Goal: Task Accomplishment & Management: Use online tool/utility

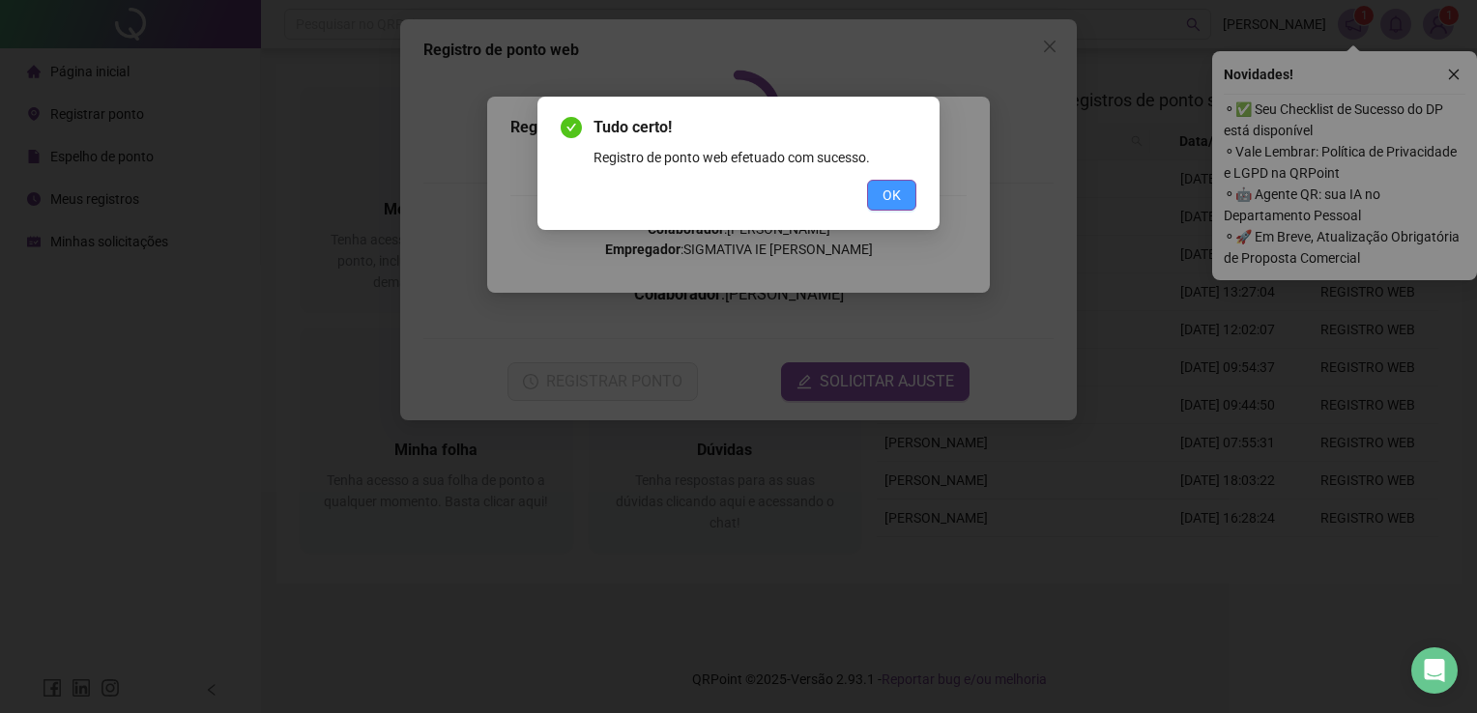
click at [907, 188] on button "OK" at bounding box center [891, 195] width 49 height 31
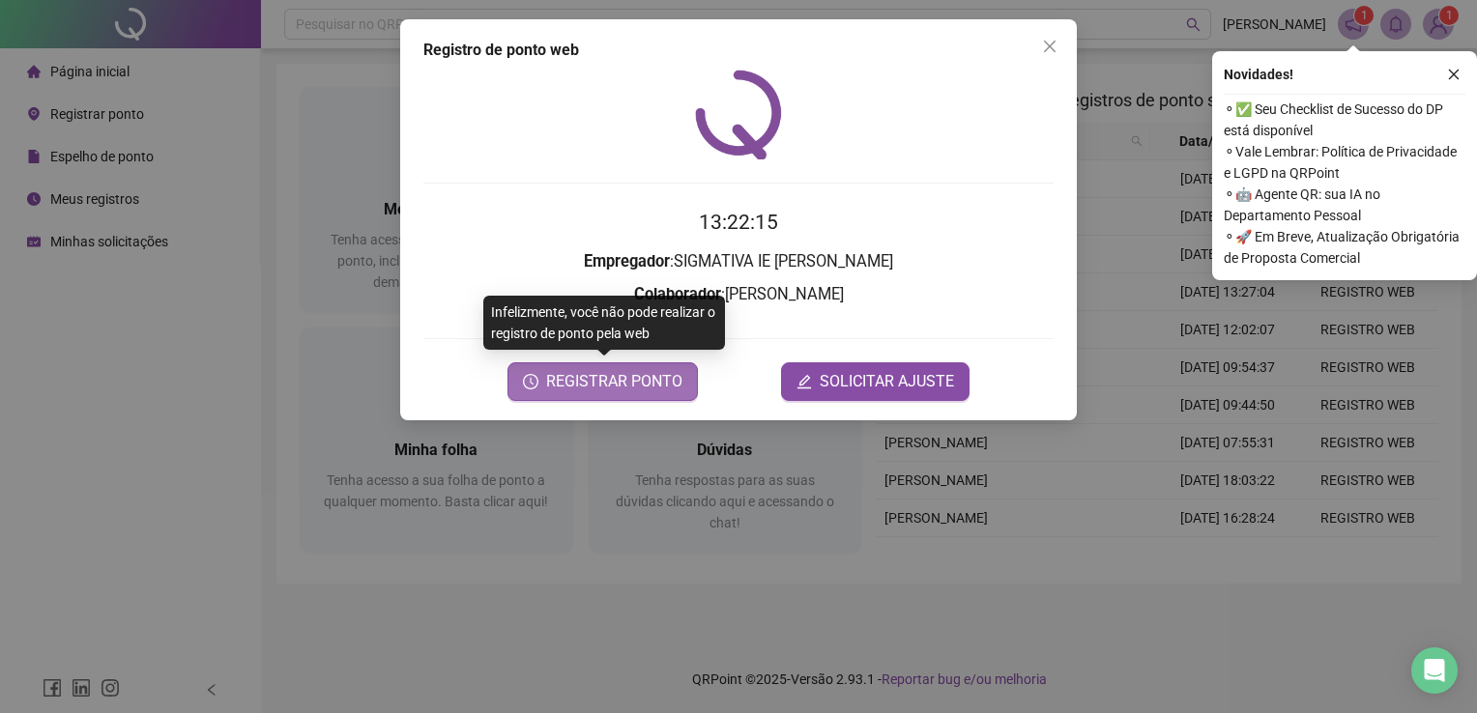
click at [577, 377] on span "REGISTRAR PONTO" at bounding box center [614, 381] width 136 height 23
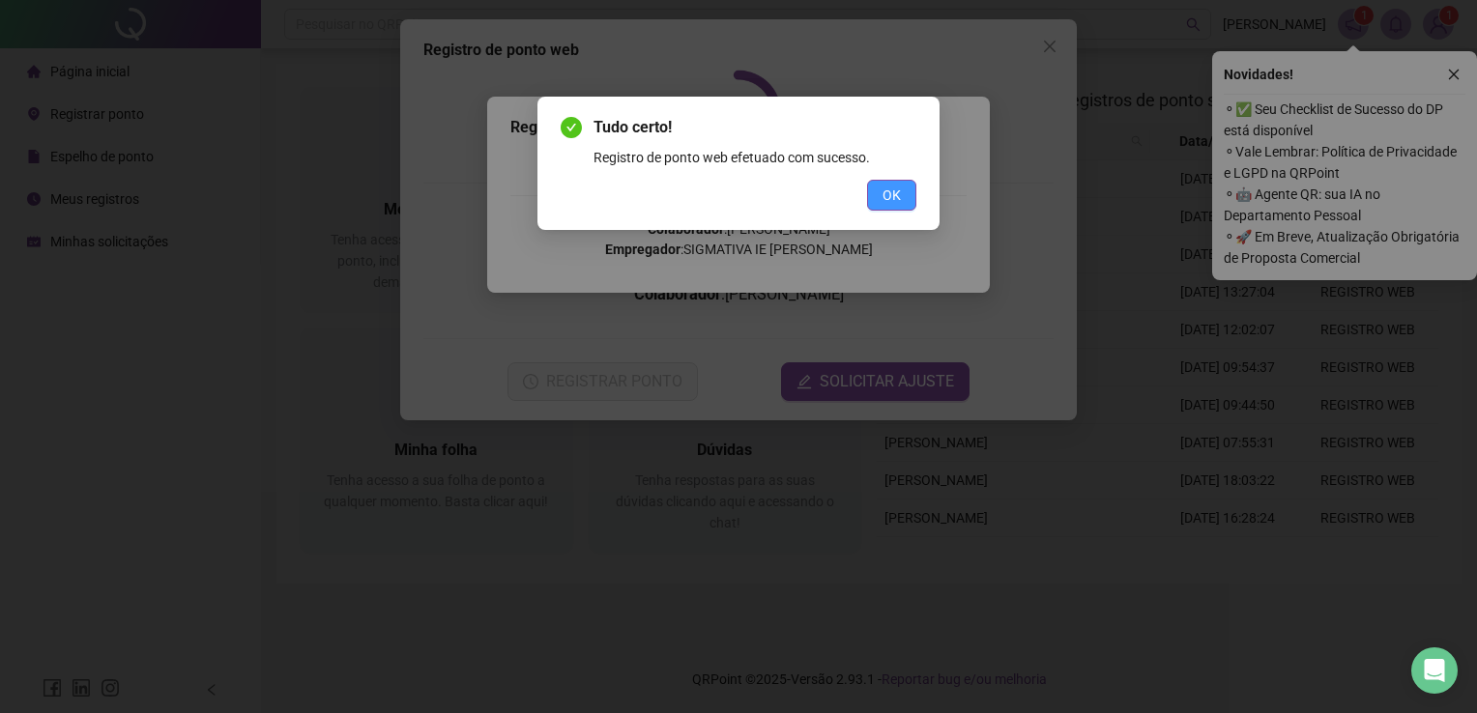
click at [895, 185] on span "OK" at bounding box center [891, 195] width 18 height 21
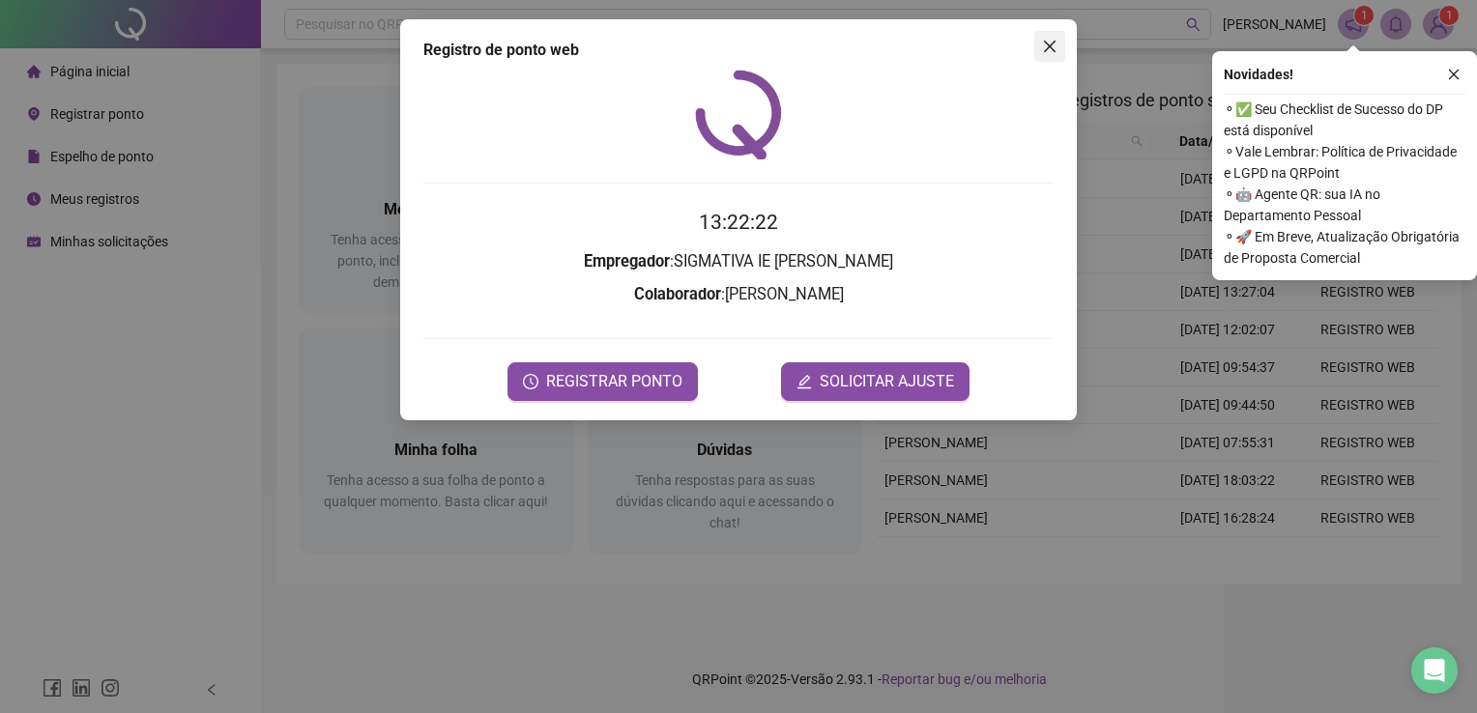
click at [1053, 39] on icon "close" at bounding box center [1049, 46] width 15 height 15
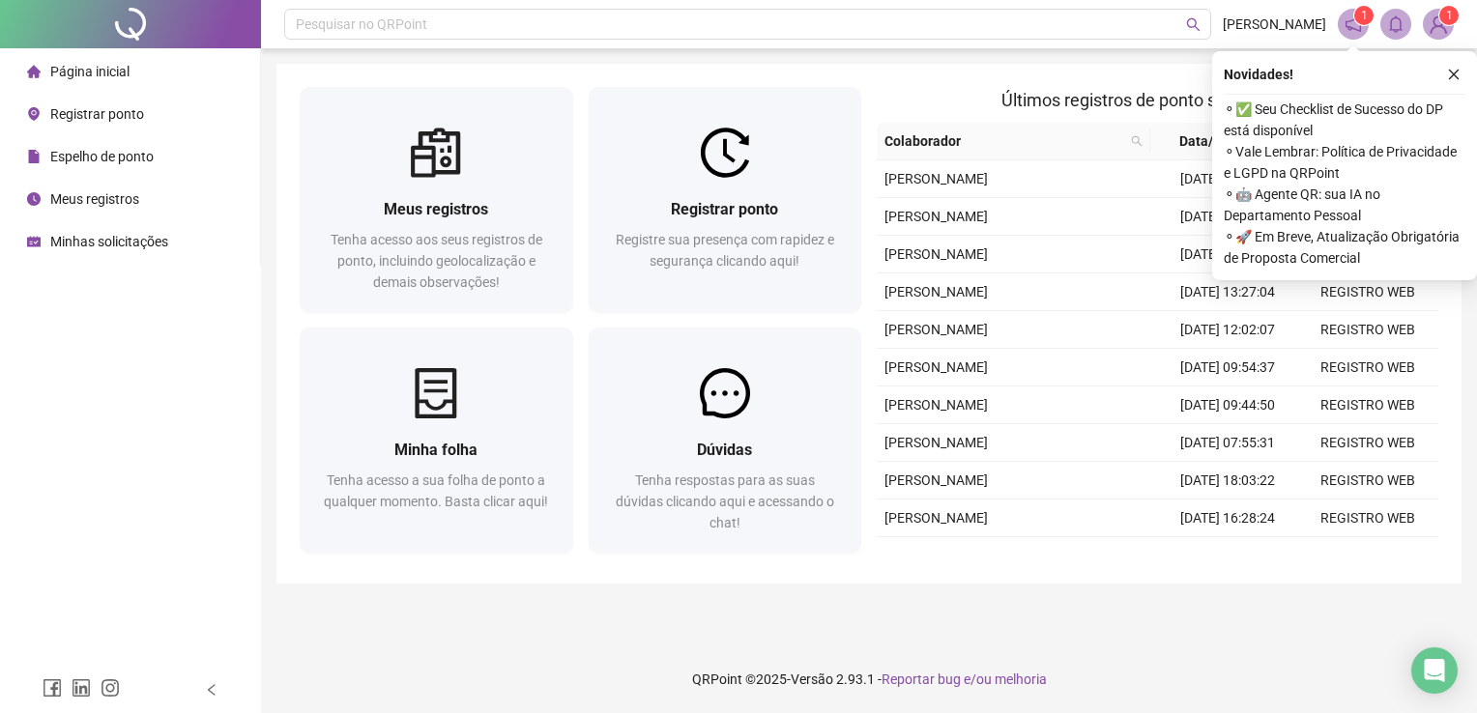
click at [1114, 597] on main "Meus registros Tenha acesso aos seus registros [PERSON_NAME], incluindo geoloca…" at bounding box center [868, 347] width 1185 height 566
click at [1454, 76] on icon "close" at bounding box center [1454, 75] width 14 height 14
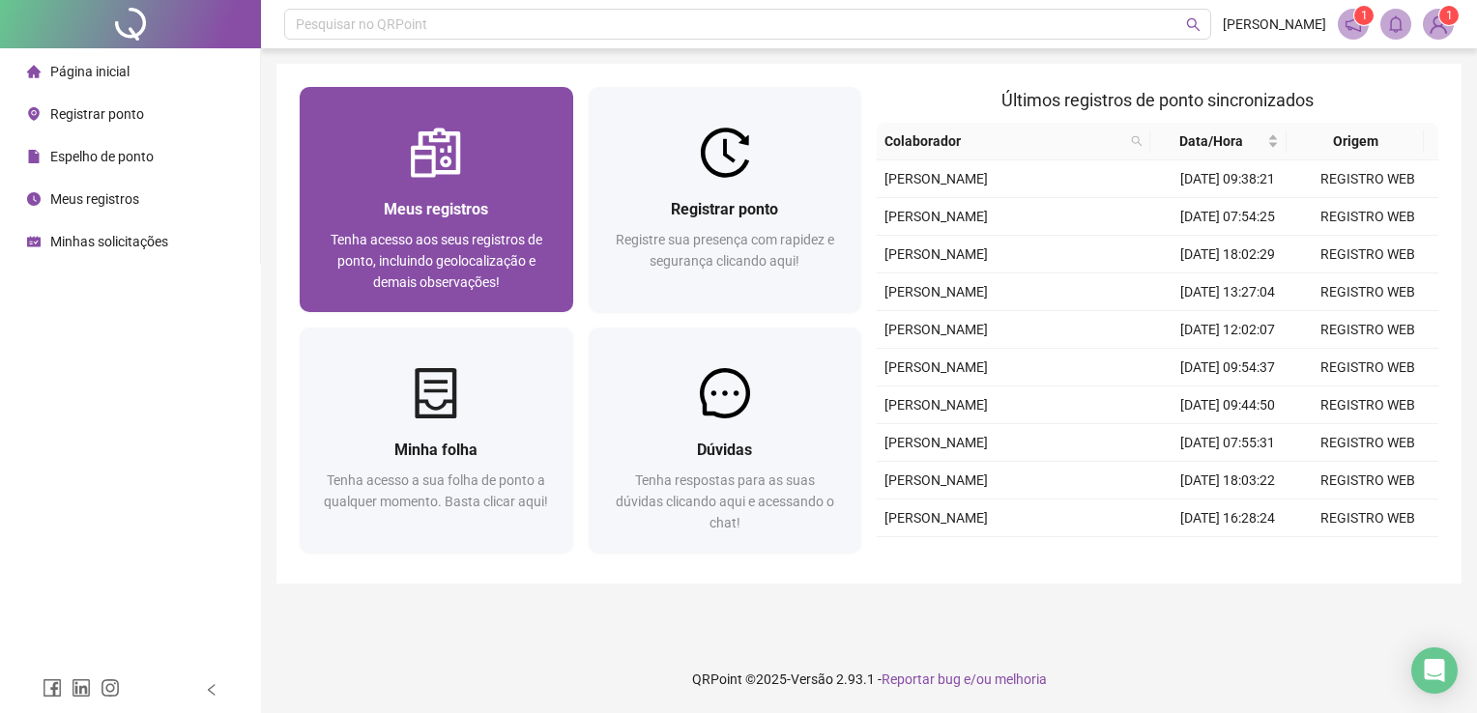
click at [441, 229] on div "Tenha acesso aos seus registros de ponto, incluindo geolocalização e demais obs…" at bounding box center [436, 261] width 227 height 64
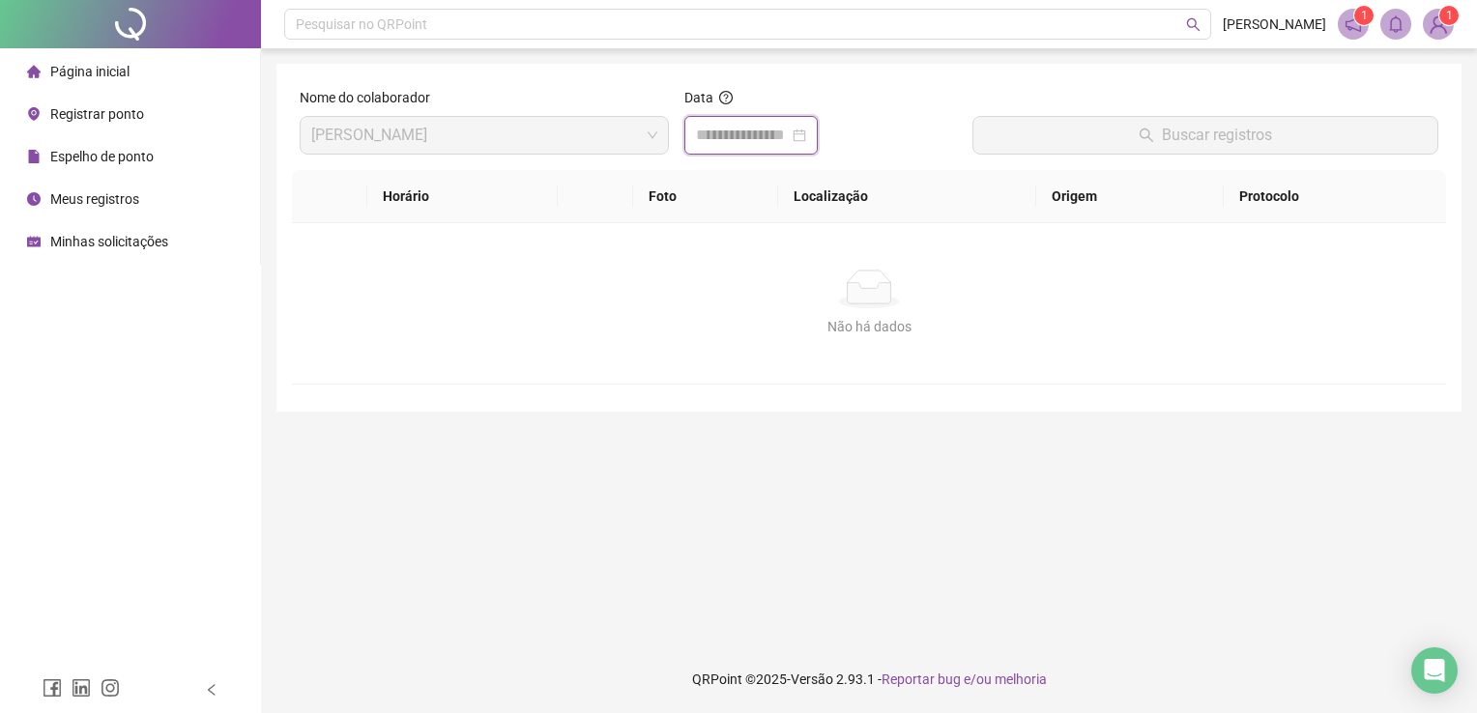
click at [732, 130] on input at bounding box center [742, 135] width 93 height 23
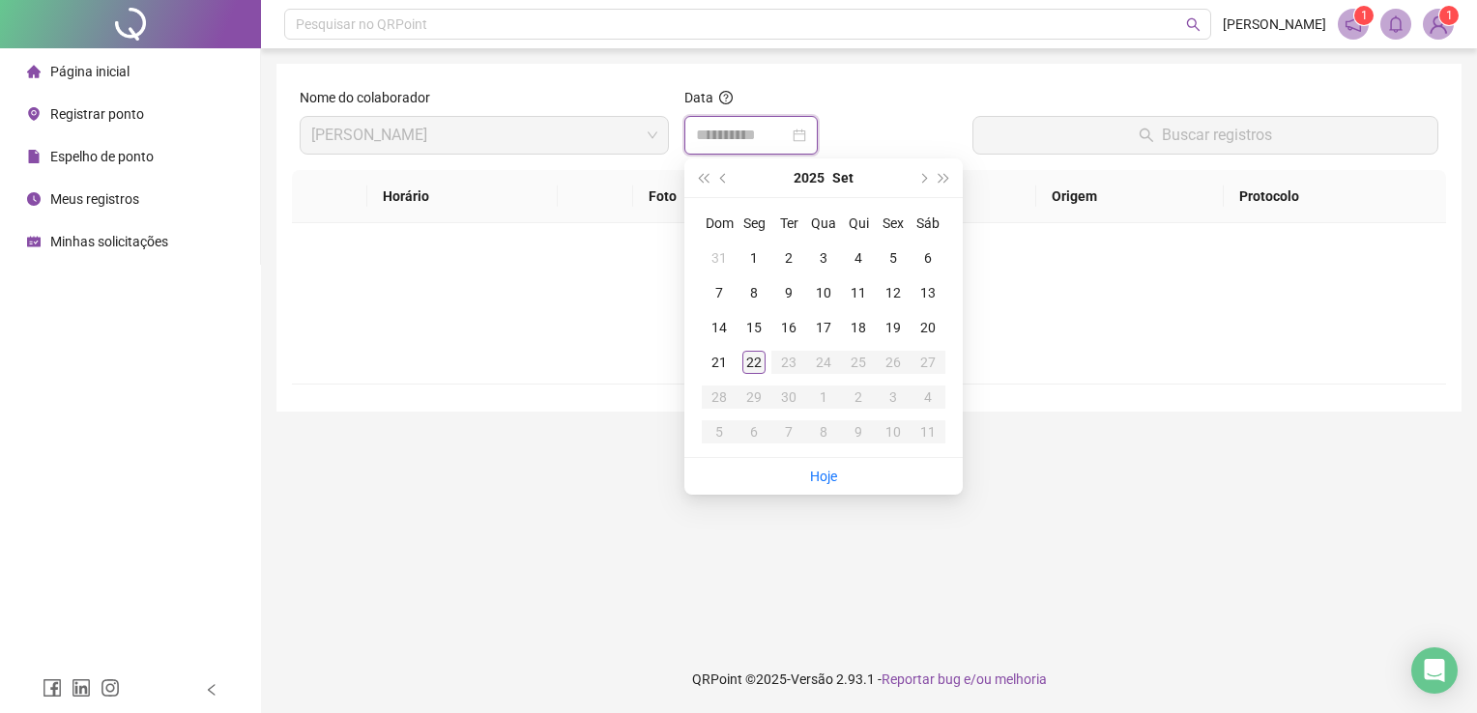
type input "**********"
click at [755, 374] on td "22" at bounding box center [754, 362] width 35 height 35
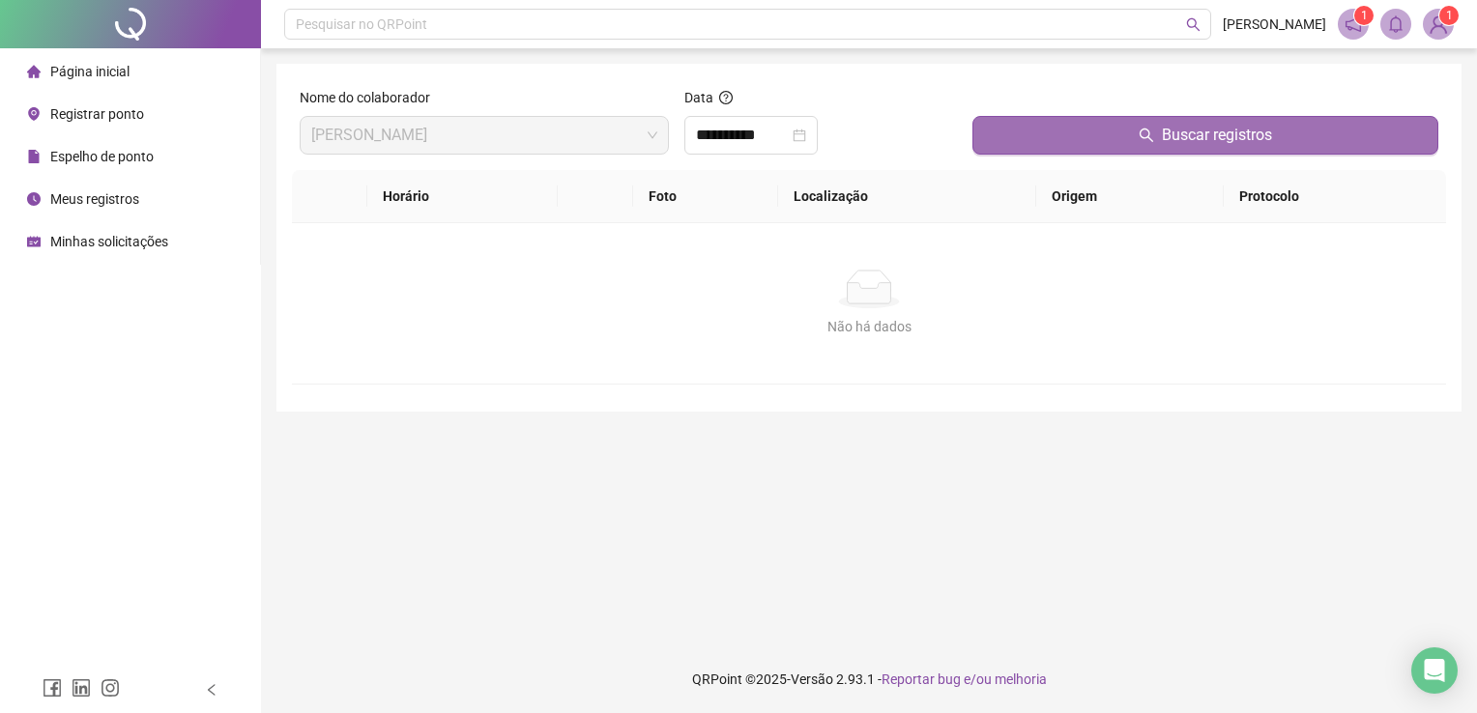
click at [1195, 130] on span "Buscar registros" at bounding box center [1217, 135] width 110 height 23
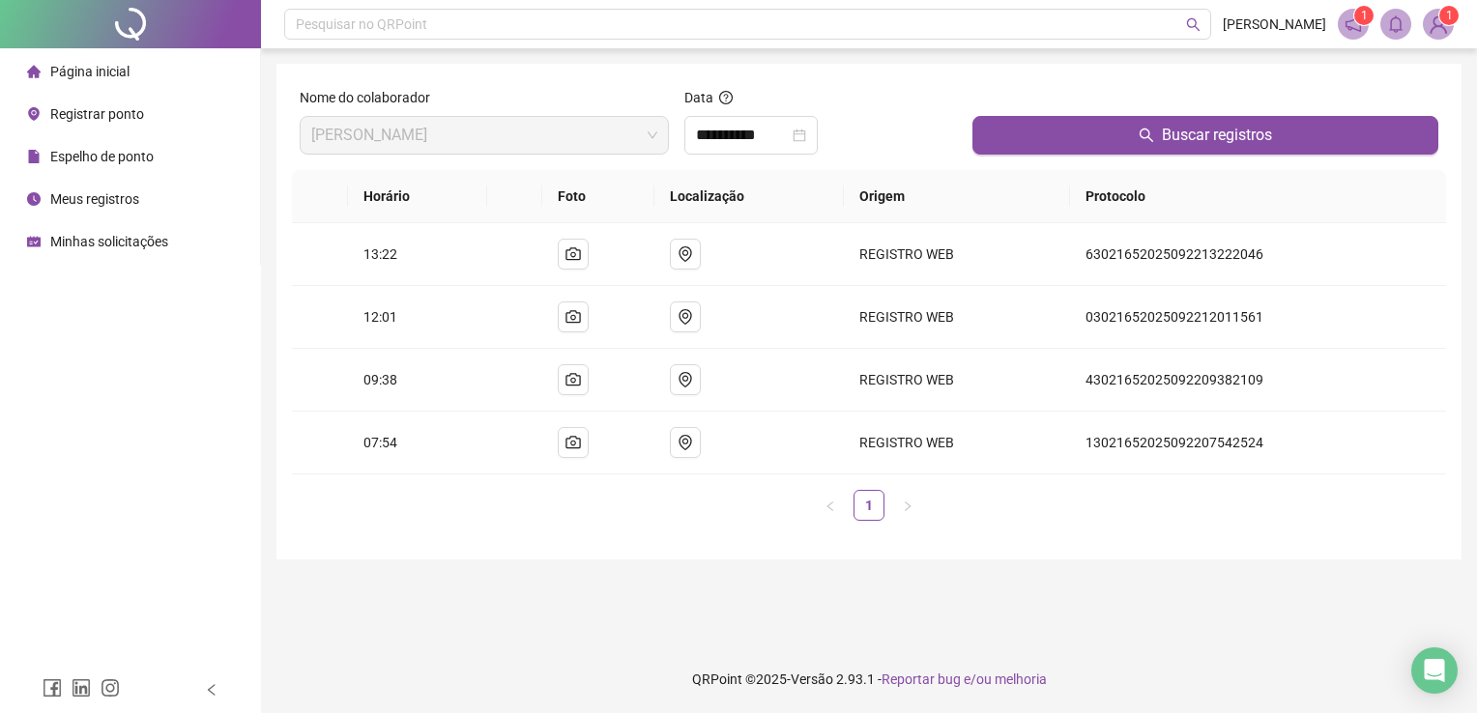
click at [418, 578] on main "**********" at bounding box center [868, 347] width 1185 height 566
